Goal: Transaction & Acquisition: Purchase product/service

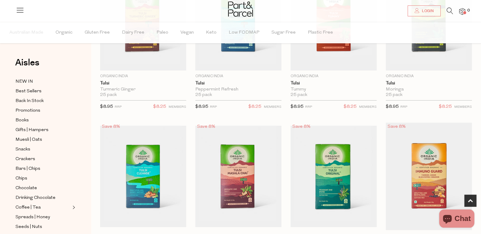
scroll to position [333, 0]
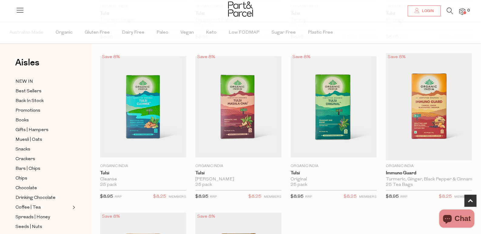
click at [450, 12] on icon at bounding box center [449, 11] width 6 height 7
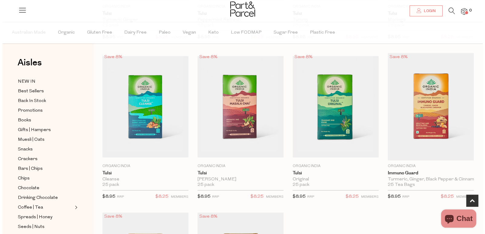
scroll to position [335, 0]
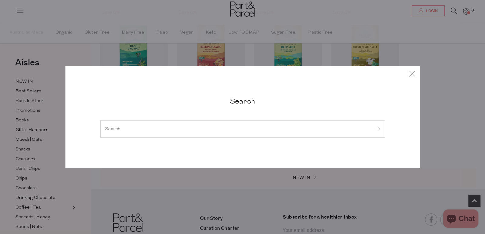
paste input "Dr Bronner’s Pure Castile Soap"
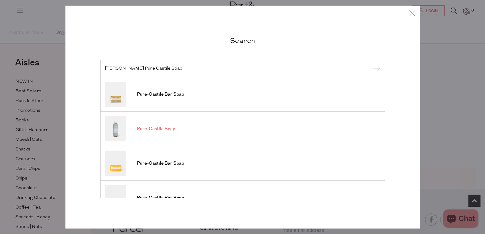
type input "Dr Bronner’s Pure Castile Soap"
click at [190, 126] on link "Pure-Castile Soap" at bounding box center [242, 128] width 275 height 25
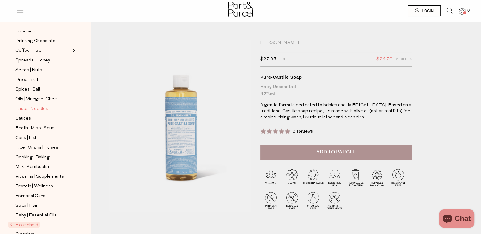
scroll to position [150, 0]
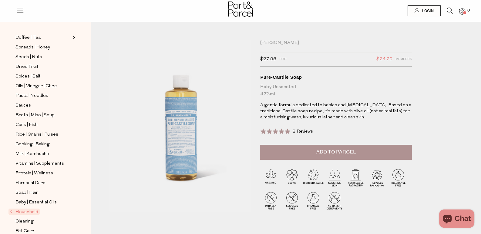
click at [27, 209] on span "Household" at bounding box center [23, 212] width 31 height 6
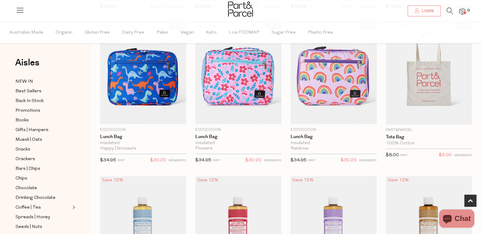
scroll to position [272, 0]
